Goal: Task Accomplishment & Management: Use online tool/utility

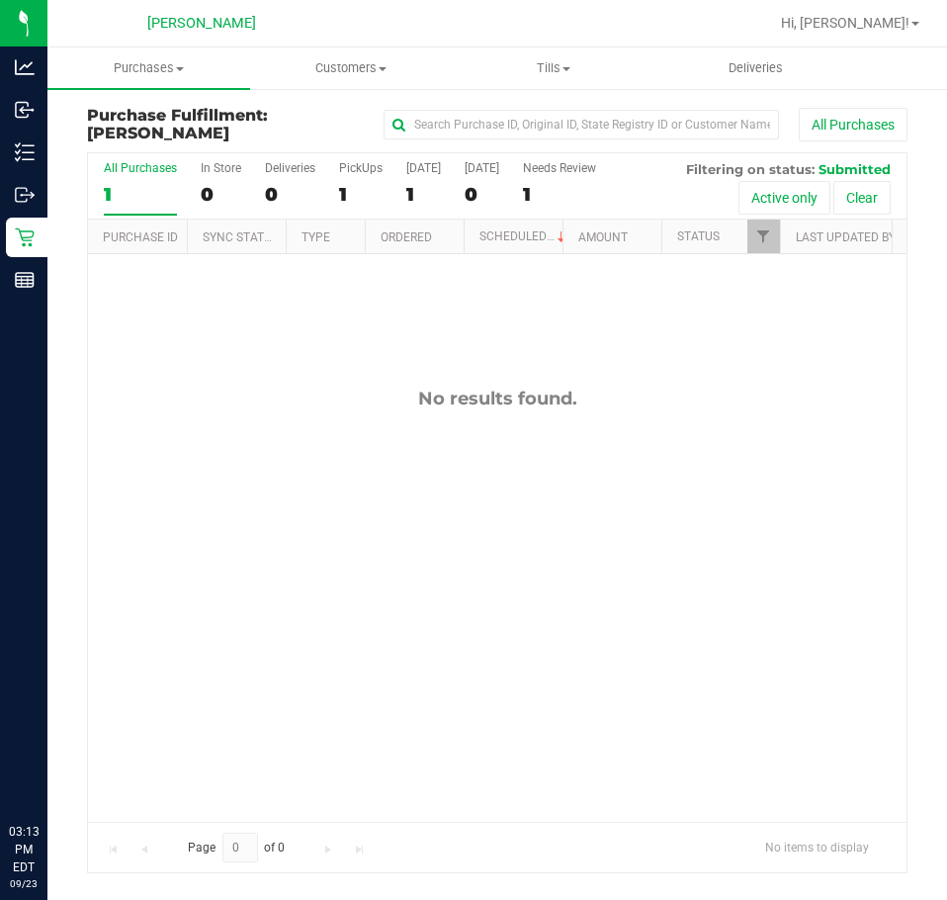
drag, startPoint x: 0, startPoint y: 0, endPoint x: 313, endPoint y: 434, distance: 535.3
click at [313, 434] on div "No results found." at bounding box center [497, 604] width 818 height 700
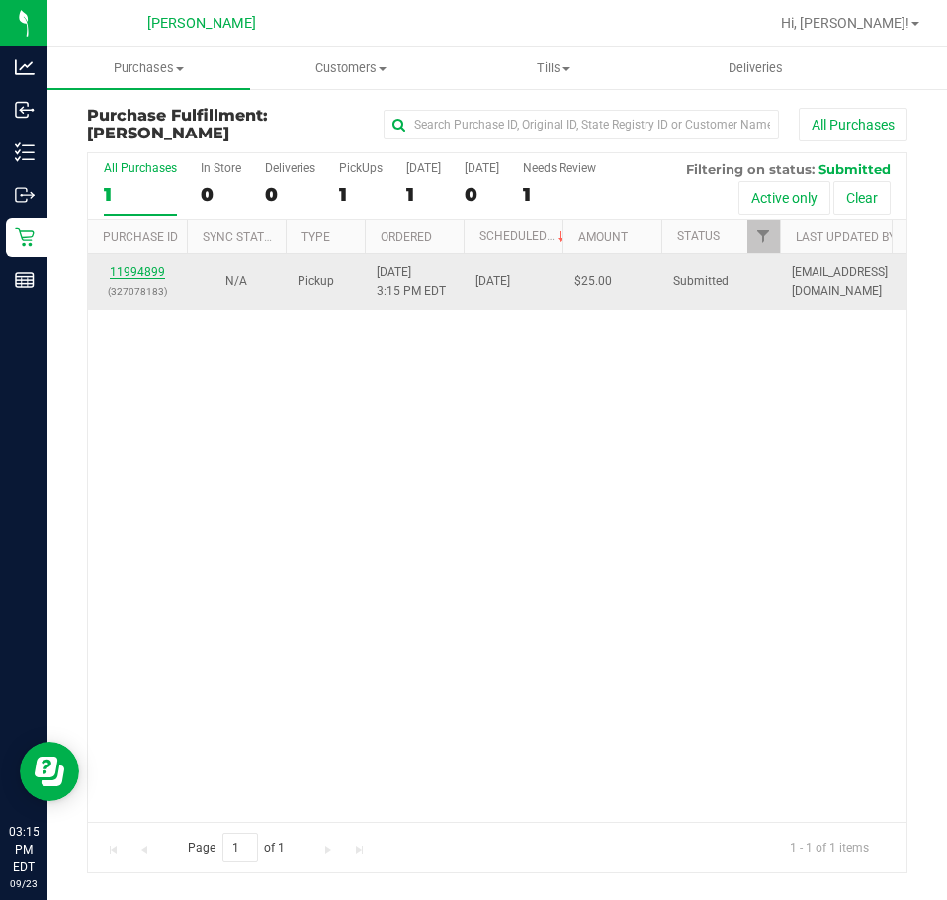
click at [133, 274] on link "11994899" at bounding box center [137, 272] width 55 height 14
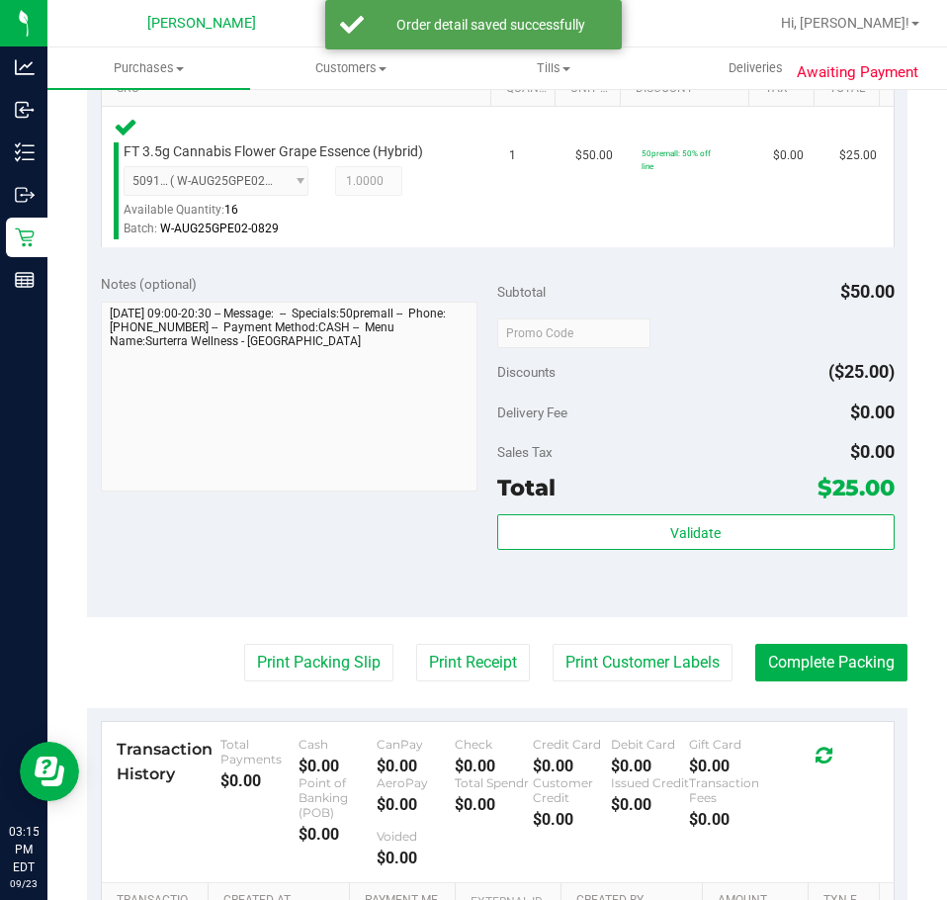
scroll to position [524, 0]
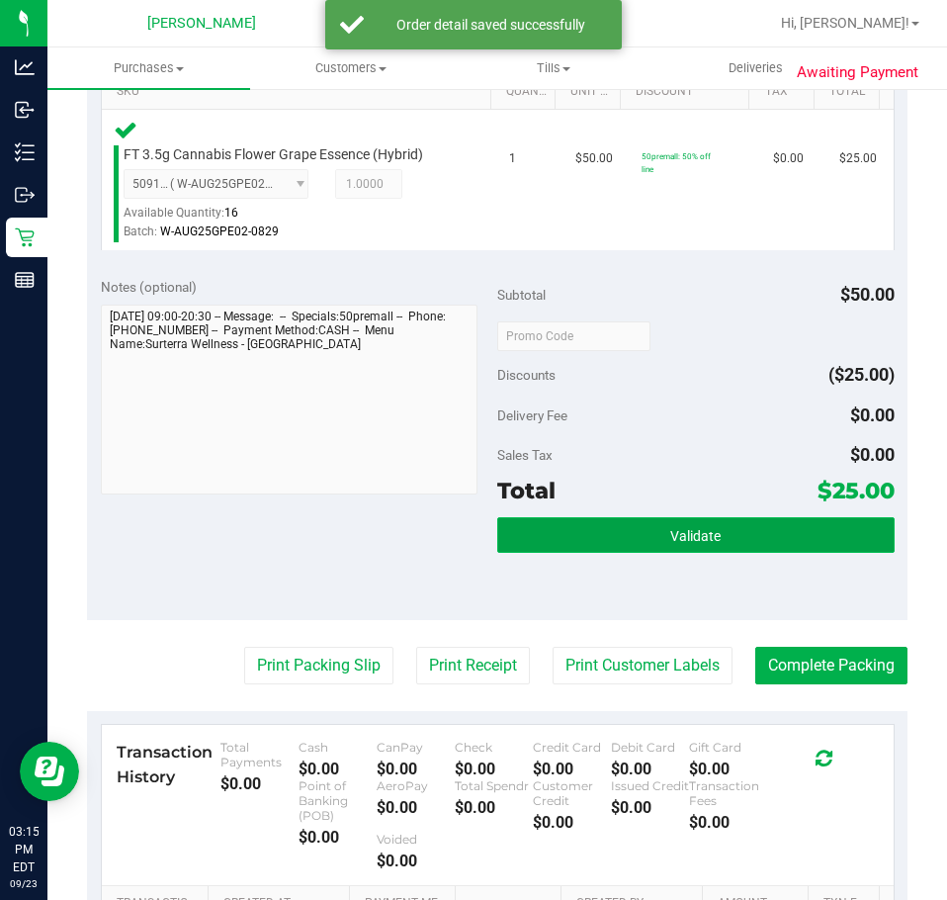
click at [748, 539] on button "Validate" at bounding box center [695, 535] width 397 height 36
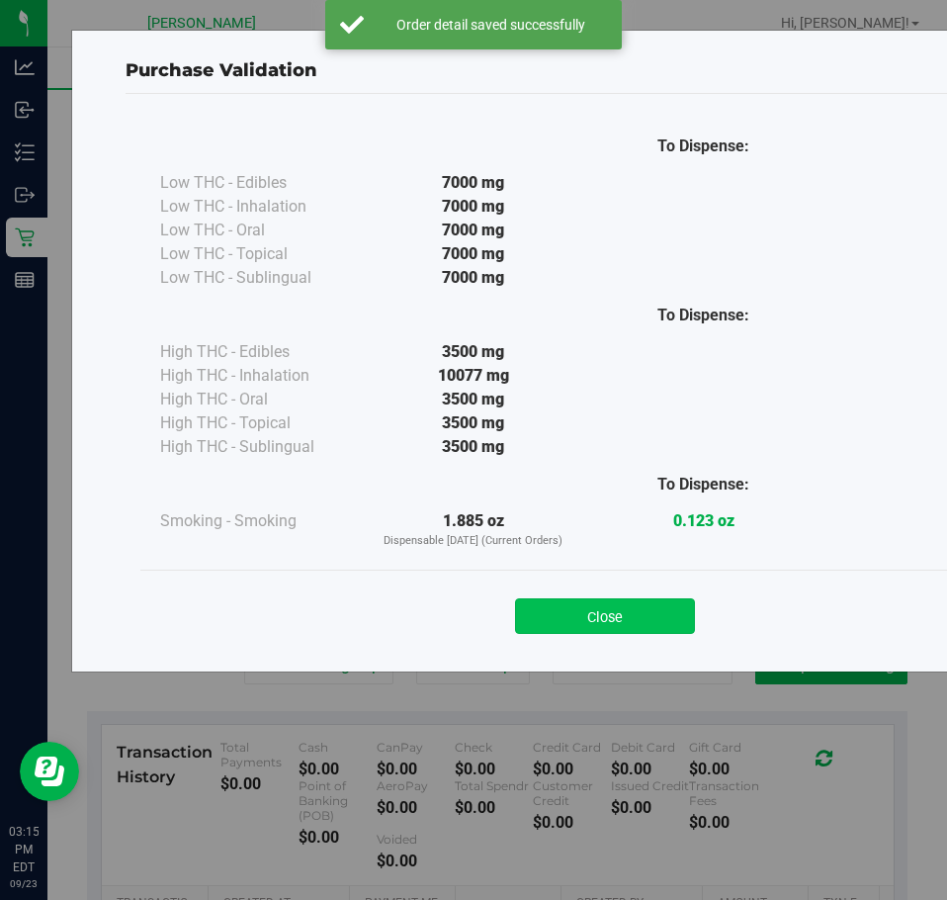
click at [633, 620] on button "Close" at bounding box center [605, 616] width 180 height 36
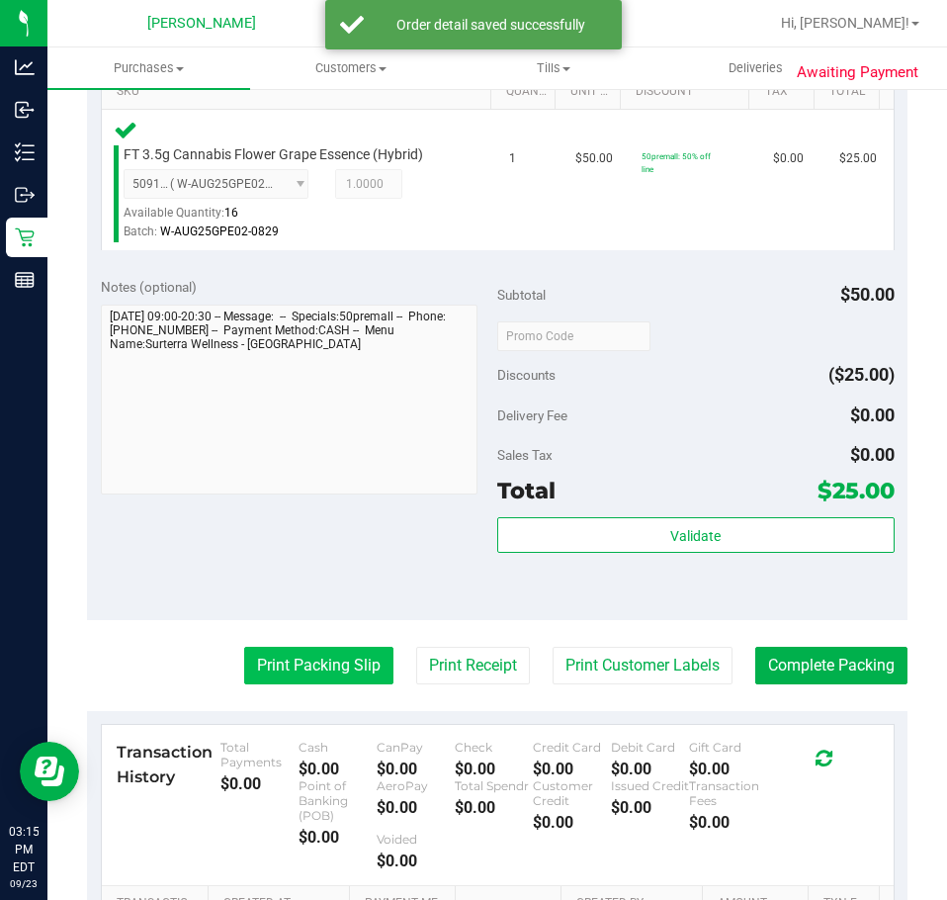
click at [346, 670] on button "Print Packing Slip" at bounding box center [318, 665] width 149 height 38
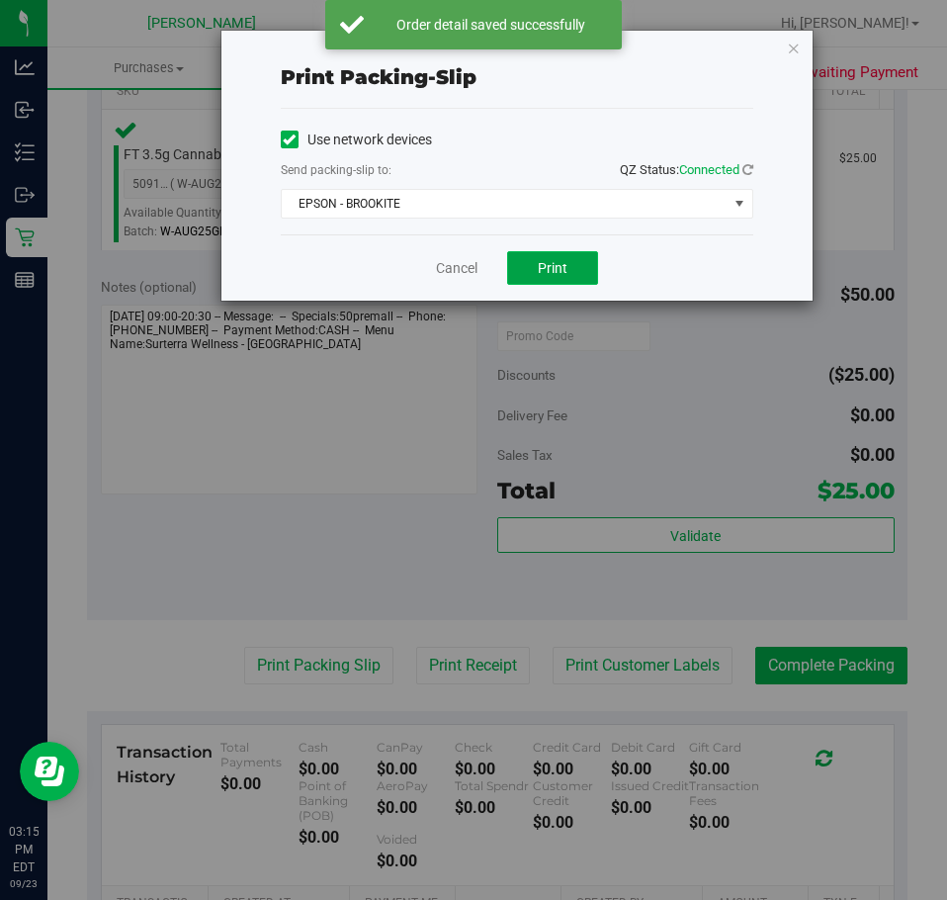
click at [570, 259] on button "Print" at bounding box center [552, 268] width 91 height 34
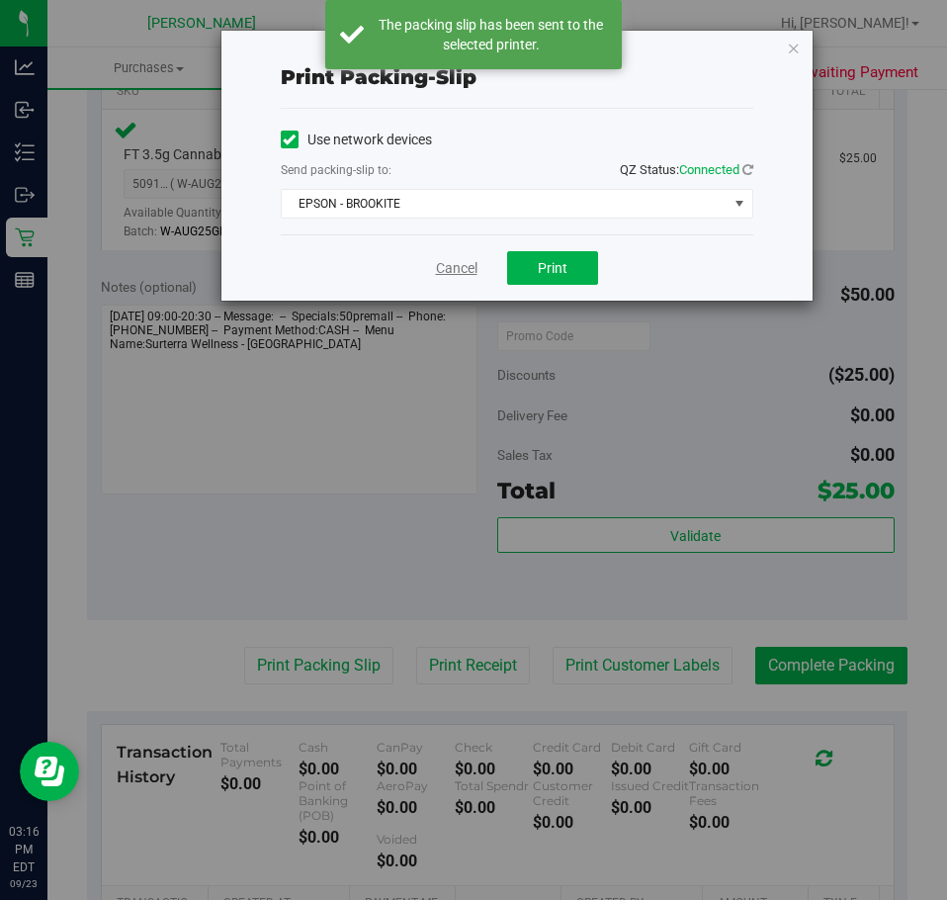
click at [457, 259] on link "Cancel" at bounding box center [457, 268] width 42 height 21
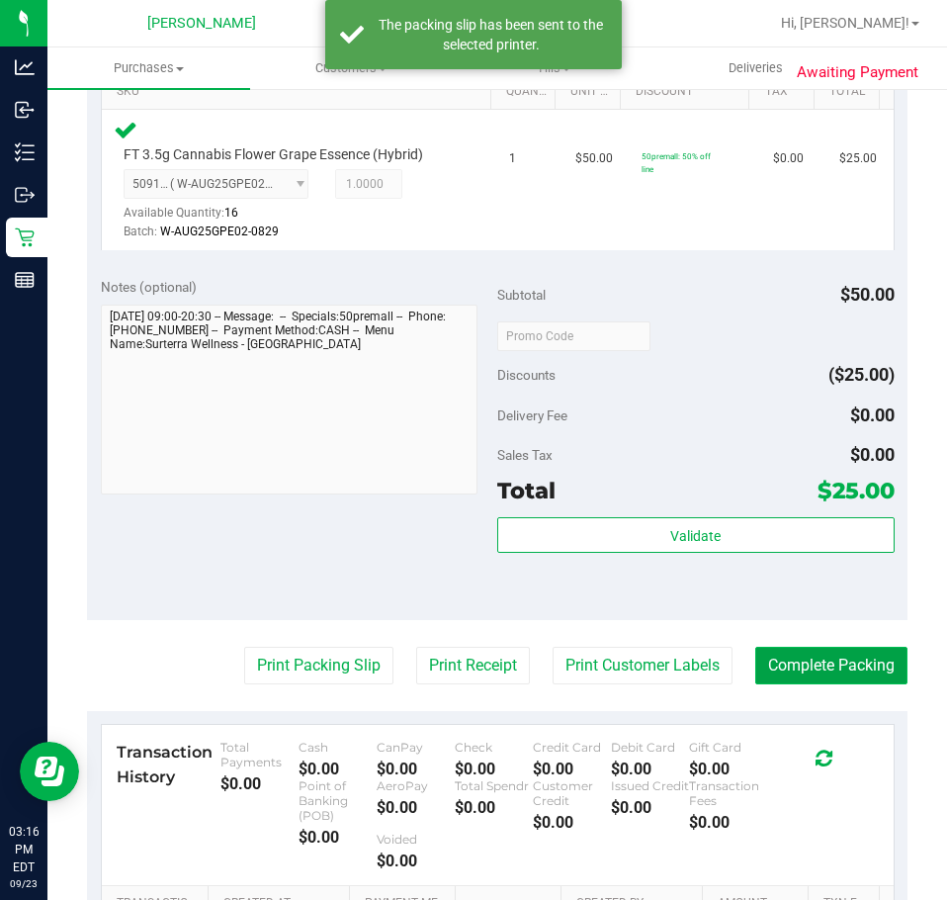
click at [823, 666] on button "Complete Packing" at bounding box center [831, 665] width 152 height 38
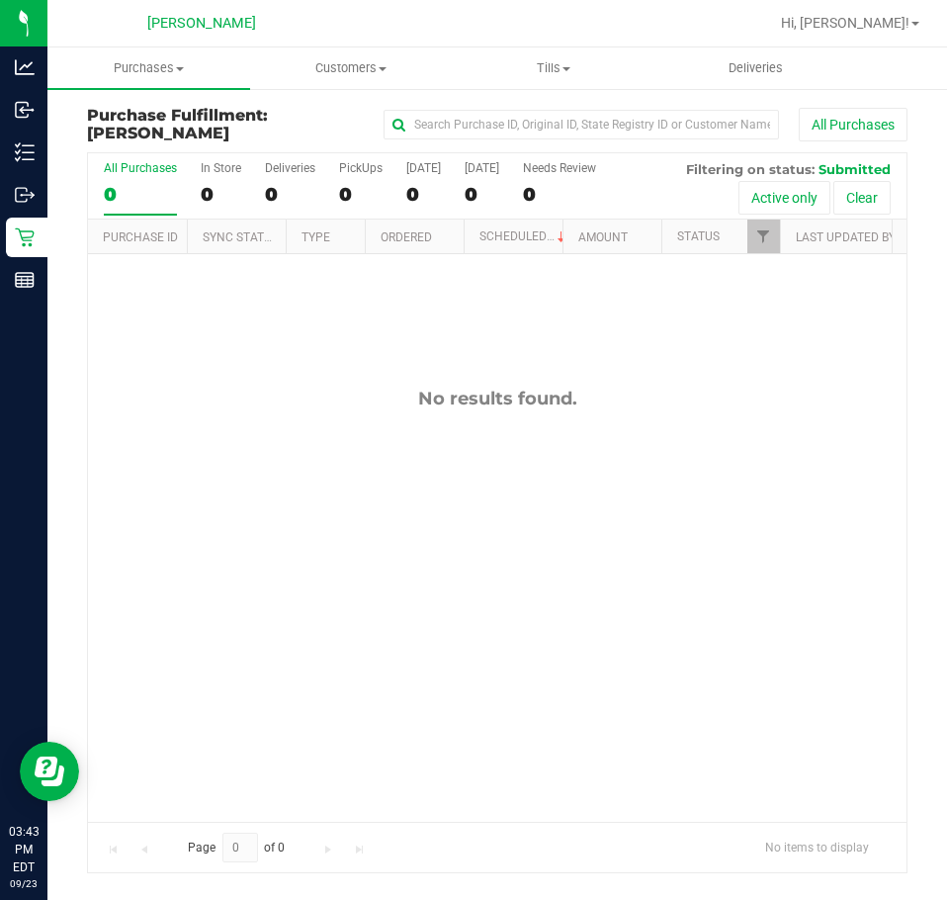
click at [552, 510] on div "No results found." at bounding box center [497, 604] width 818 height 700
click at [339, 386] on div "No results found." at bounding box center [497, 604] width 818 height 700
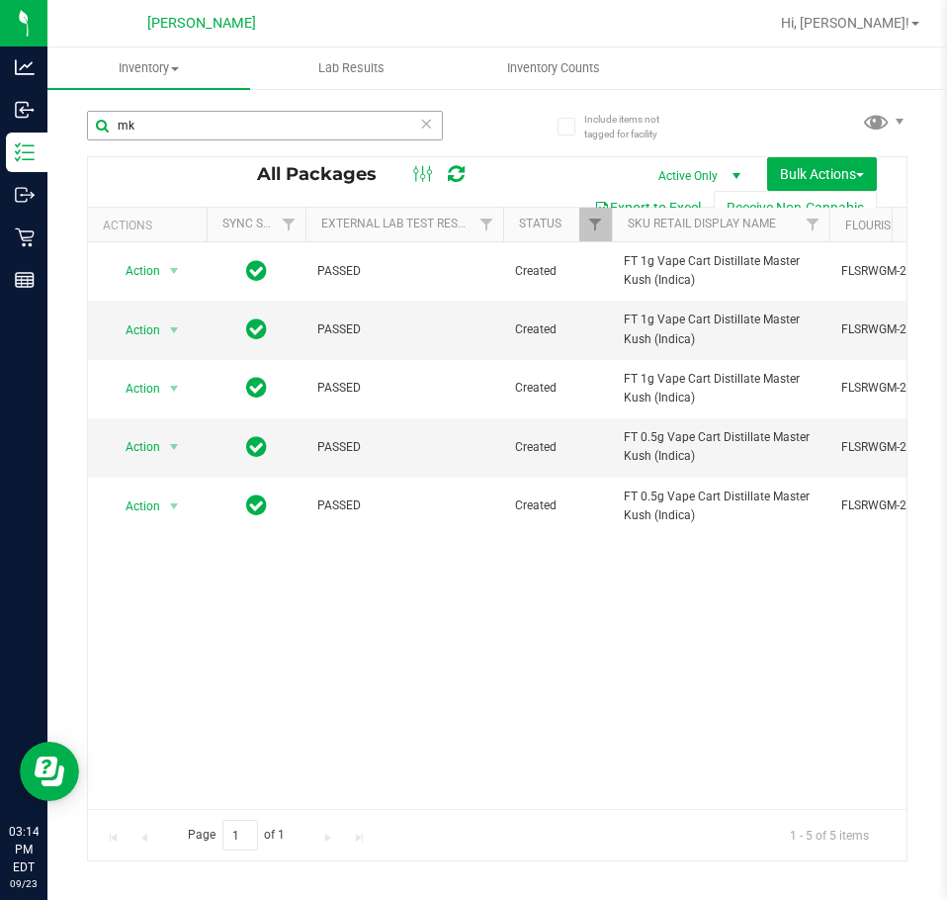
type input "m"
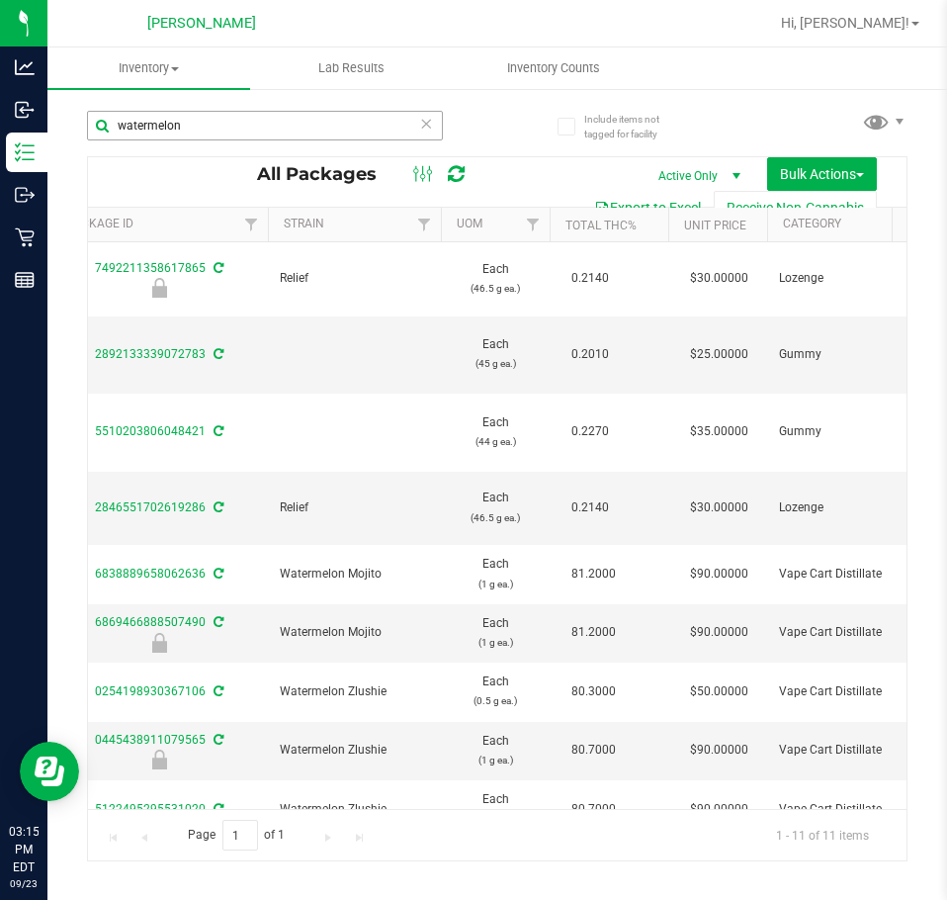
scroll to position [0, 930]
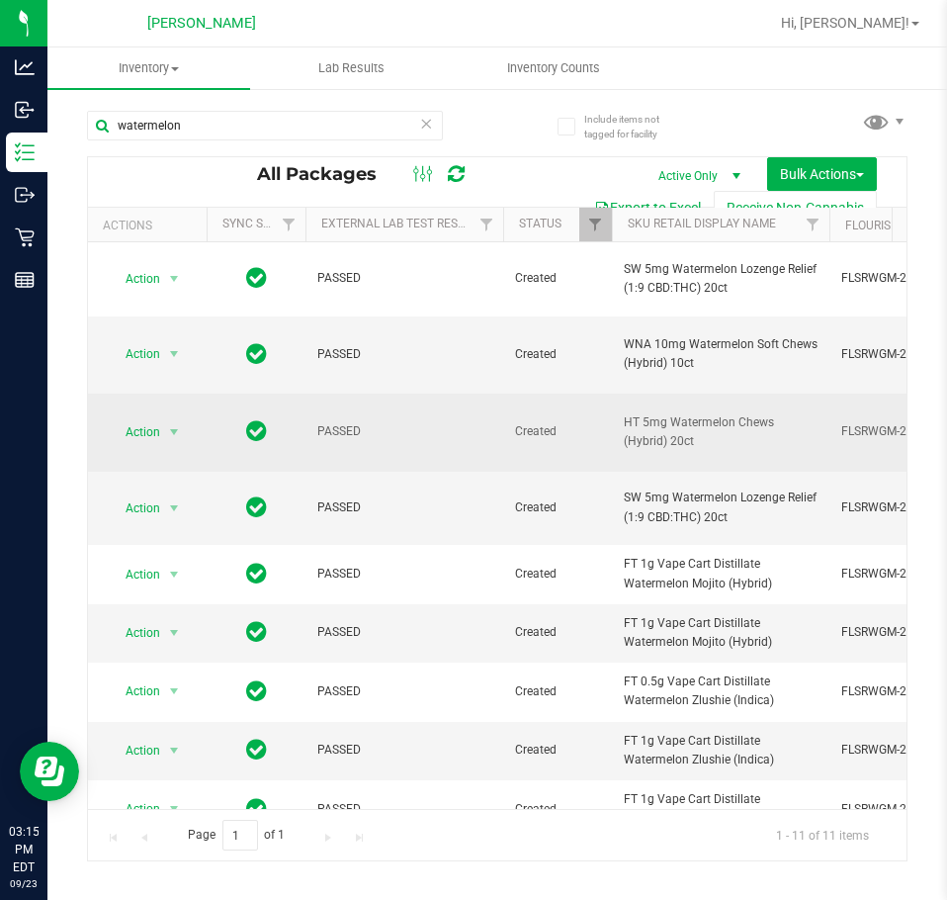
drag, startPoint x: 664, startPoint y: 444, endPoint x: 602, endPoint y: 417, distance: 67.8
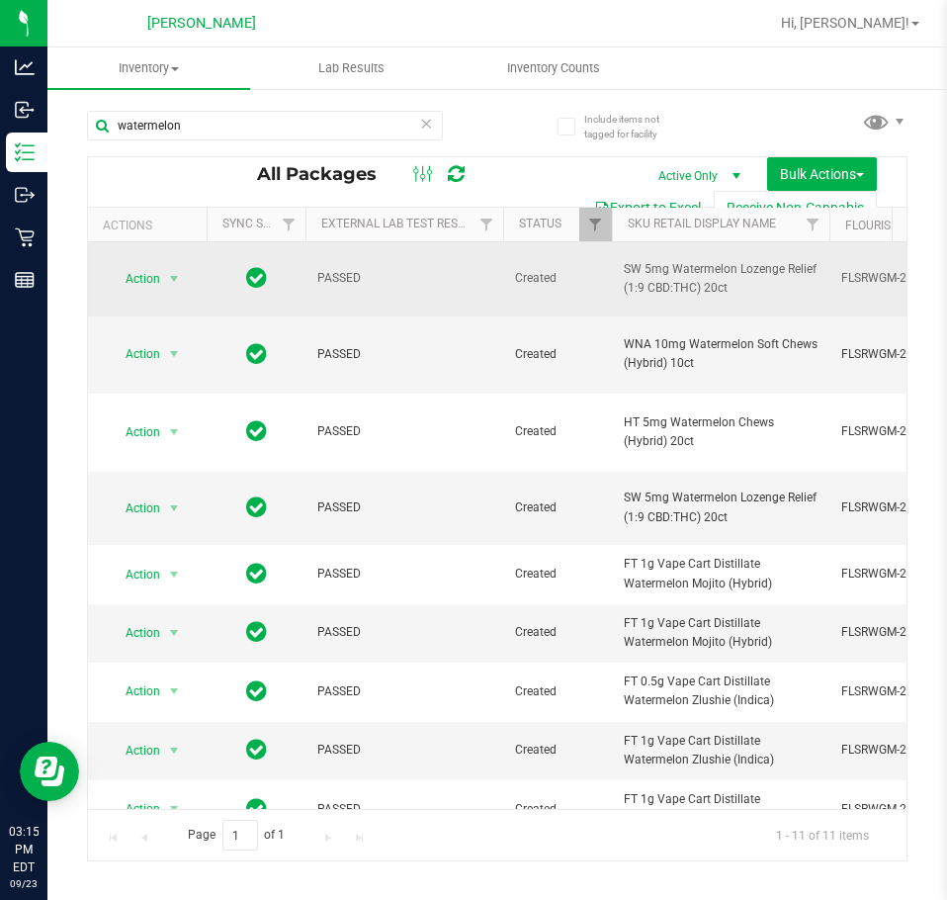
copy tr "HT 5mg Watermelon Chews (Hybrid) 20ct"
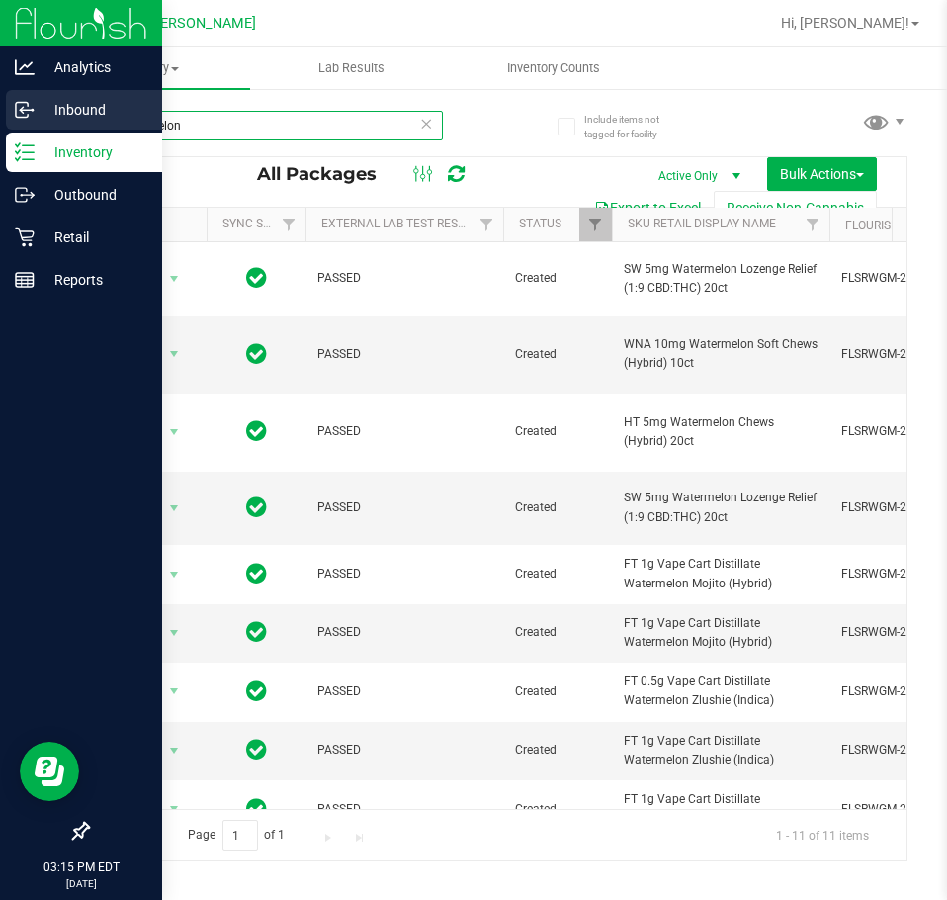
drag, startPoint x: 200, startPoint y: 118, endPoint x: 1, endPoint y: 120, distance: 198.7
click at [5, 120] on div "Analytics Inbound Inventory Outbound Retail Reports 03:15 PM EDT 09/23/2025 09/…" at bounding box center [473, 450] width 947 height 900
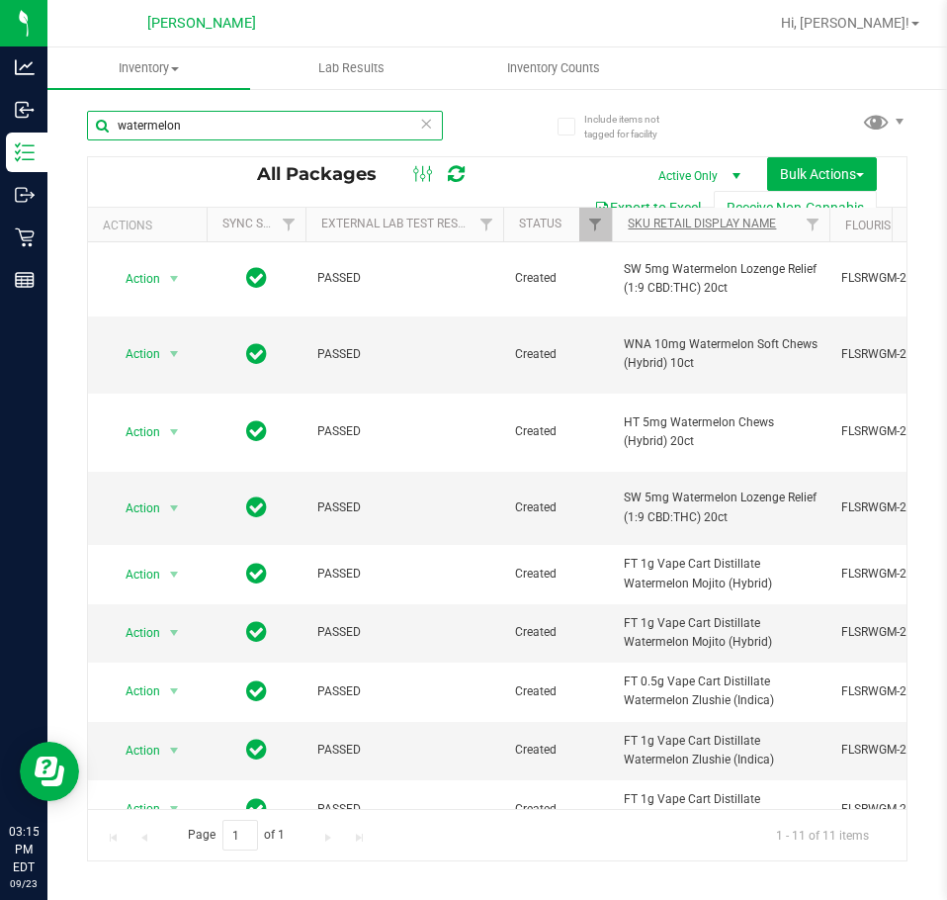
paste input "HT 5mg Watermelon Chews (Hybrid) 20ct"
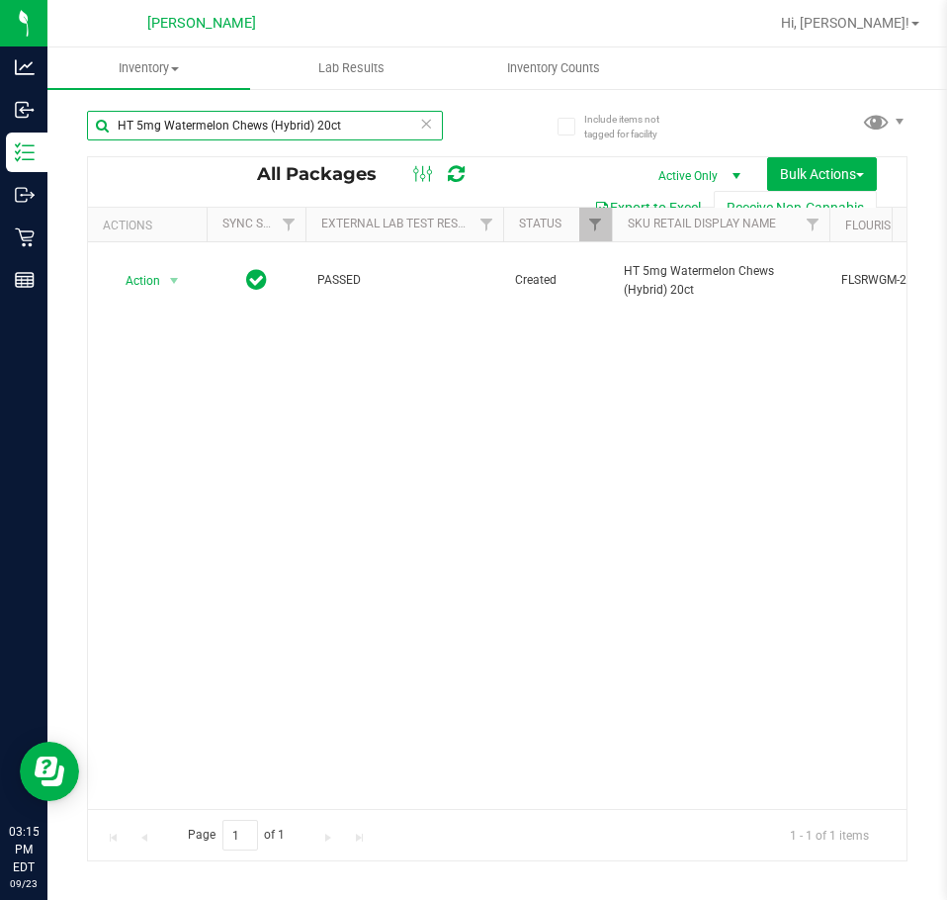
type input "HT 5mg Watermelon Chews (Hybrid) 20ct"
click at [428, 128] on icon at bounding box center [426, 123] width 14 height 24
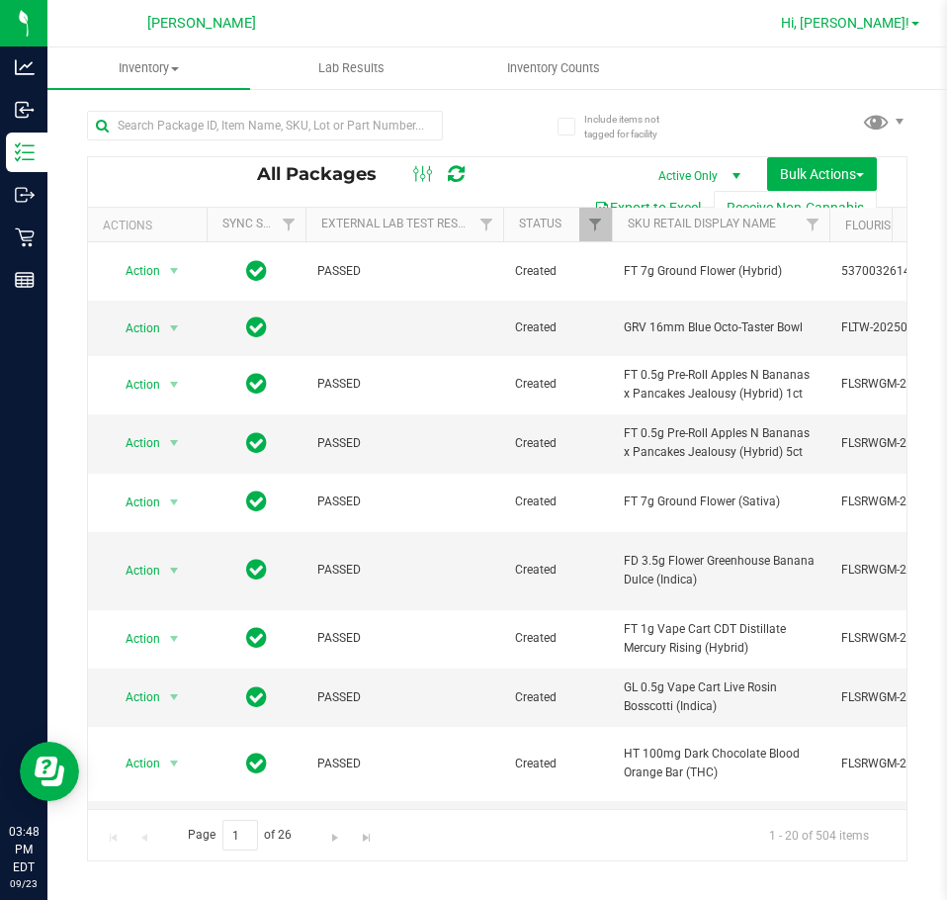
click at [908, 32] on link "Hi, [PERSON_NAME]!" at bounding box center [850, 23] width 154 height 21
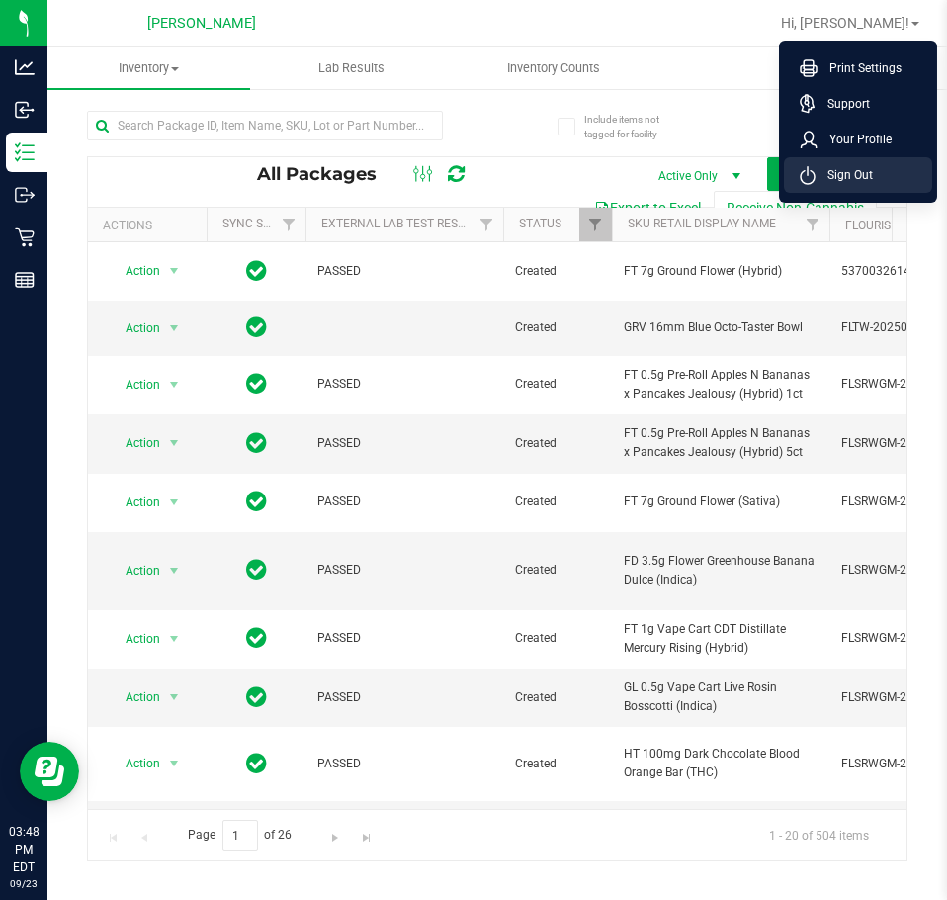
click at [863, 168] on span "Sign Out" at bounding box center [844, 175] width 57 height 20
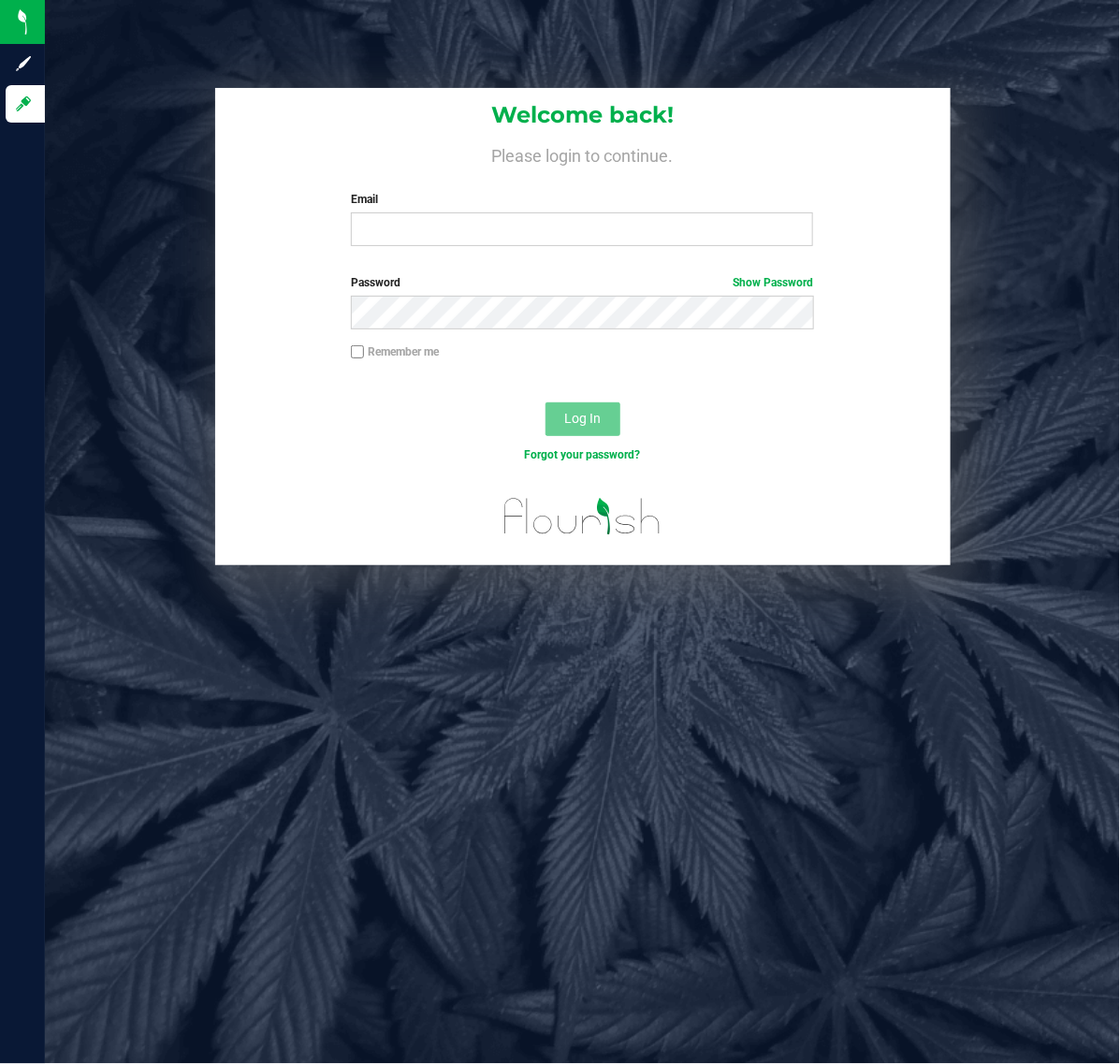
drag, startPoint x: 640, startPoint y: 10, endPoint x: 384, endPoint y: 530, distance: 579.6
click at [159, 851] on div "Welcome back! Please login to continue. Email Required Please format your email…" at bounding box center [582, 532] width 1076 height 1064
drag, startPoint x: 484, startPoint y: 257, endPoint x: 483, endPoint y: 239, distance: 18.0
click at [484, 251] on div "Welcome back! Please login to continue. Email Required Please format your email…" at bounding box center [582, 174] width 736 height 173
click at [483, 239] on input "Email" at bounding box center [582, 229] width 462 height 34
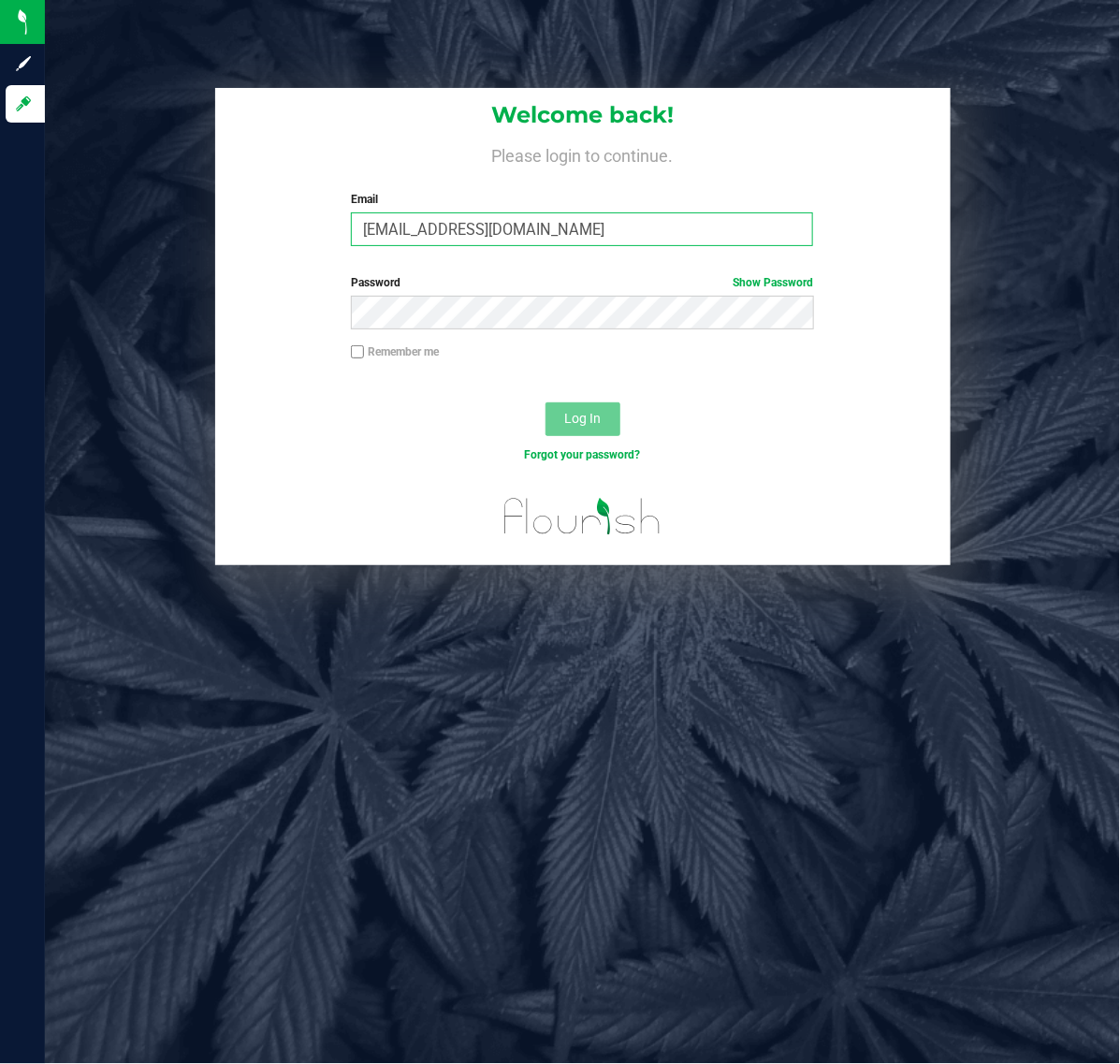
type input "samadio@liveparallel.com"
click at [545, 402] on button "Log In" at bounding box center [582, 419] width 75 height 34
